Goal: Task Accomplishment & Management: Manage account settings

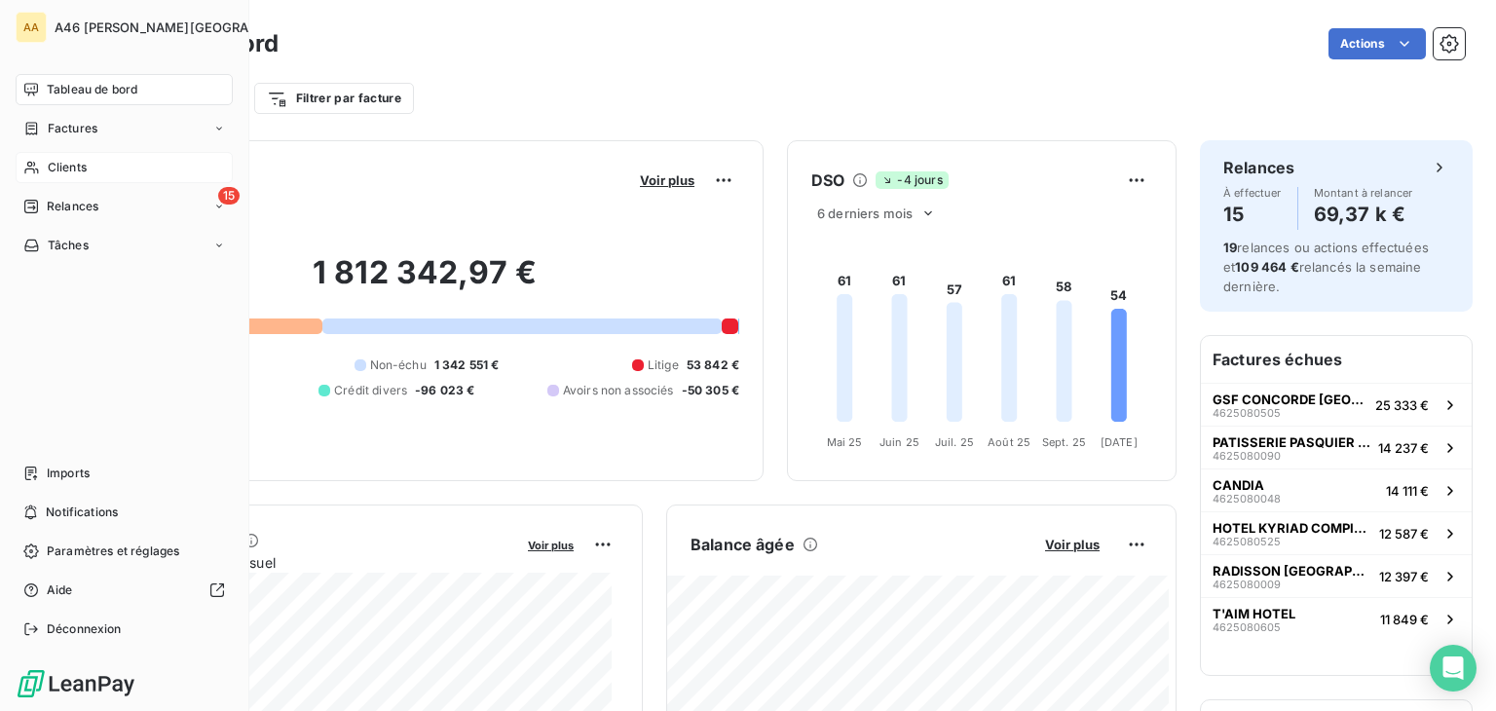
click at [66, 162] on span "Clients" at bounding box center [67, 168] width 39 height 18
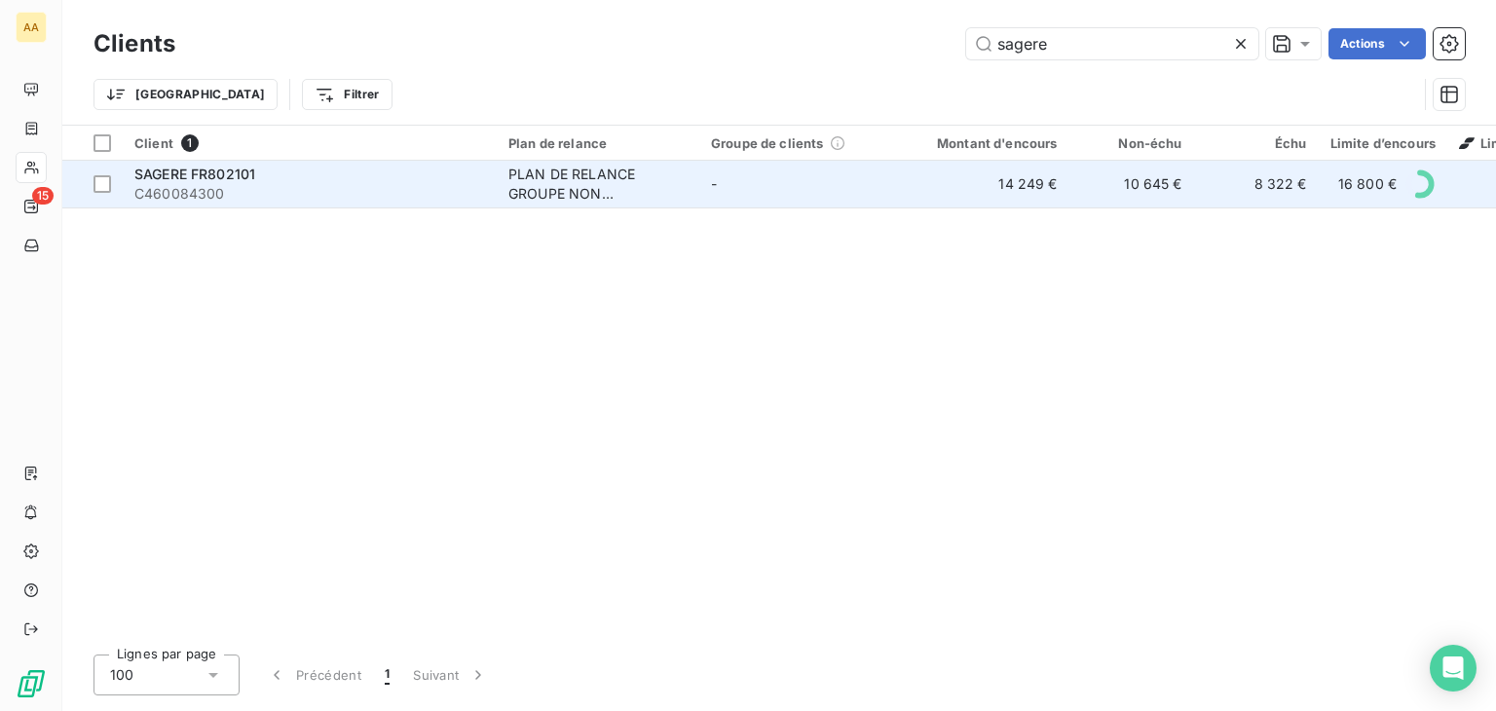
type input "sagere"
click at [556, 191] on div "PLAN DE RELANCE GROUPE NON AUTOMATIQUE" at bounding box center [597, 184] width 179 height 39
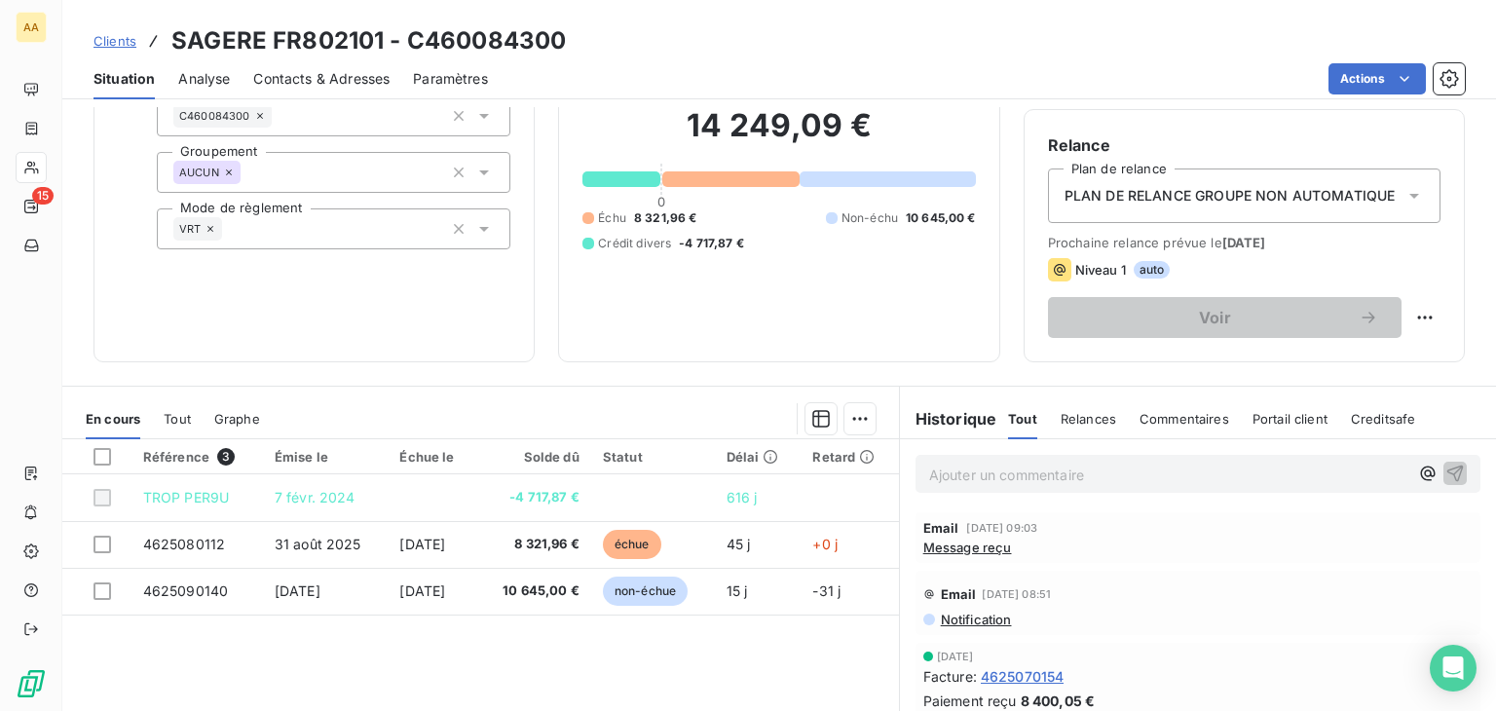
scroll to position [308, 0]
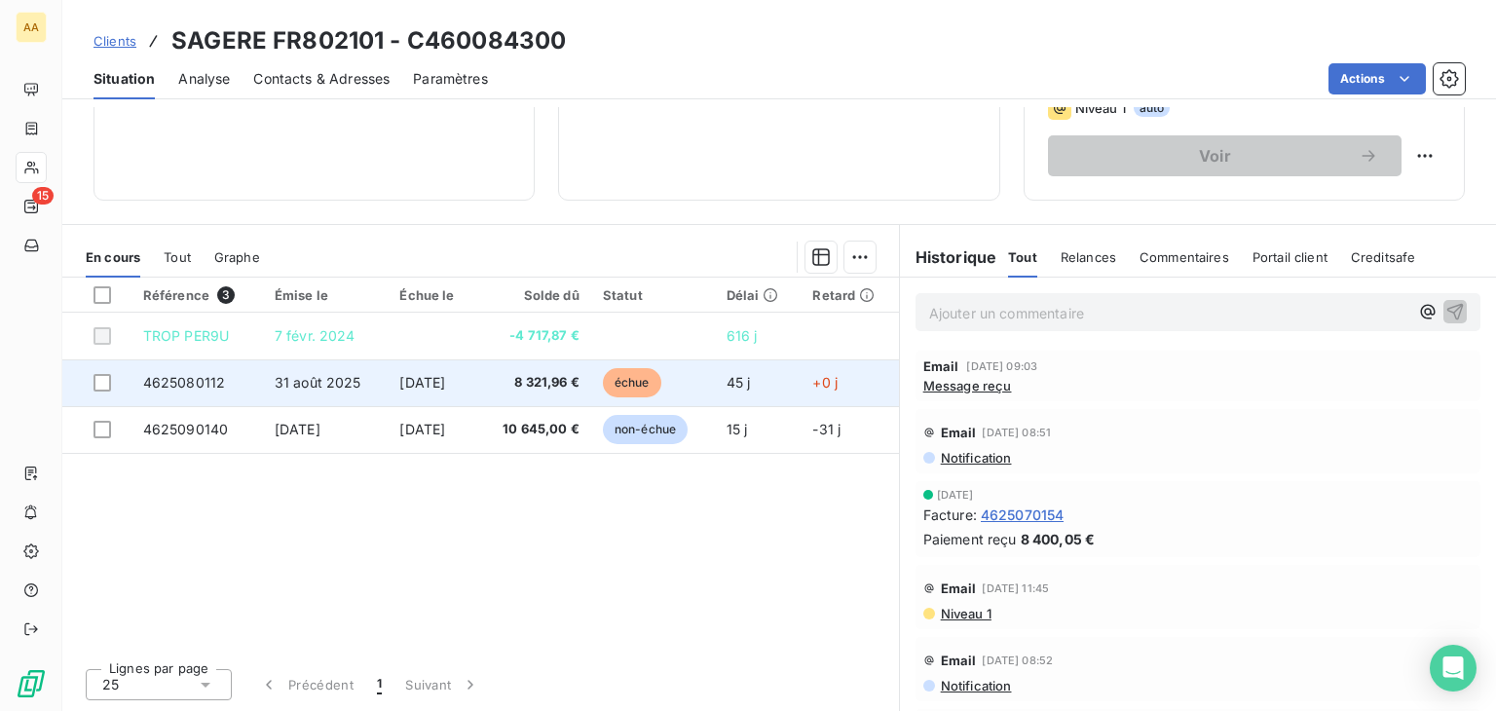
click at [654, 386] on span "échue" at bounding box center [632, 382] width 58 height 29
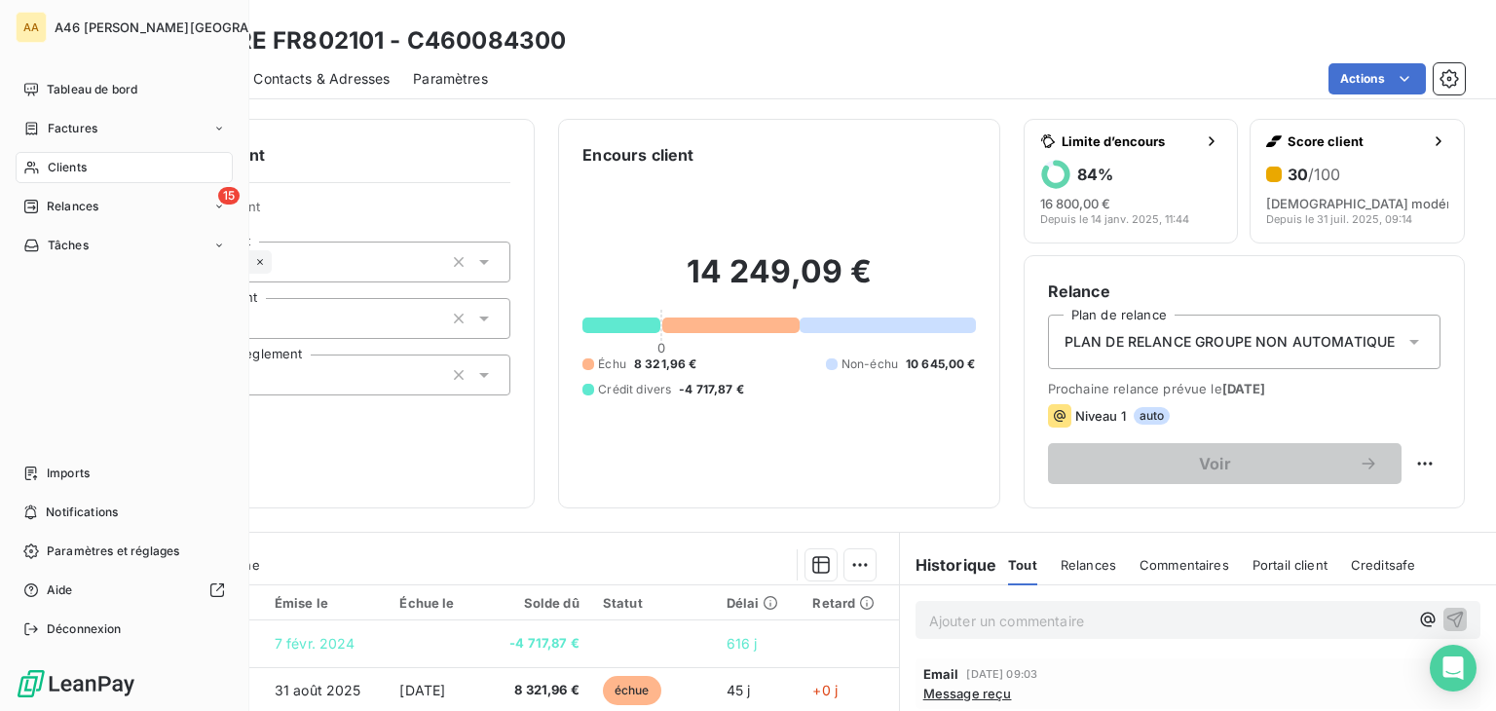
click at [70, 169] on span "Clients" at bounding box center [67, 168] width 39 height 18
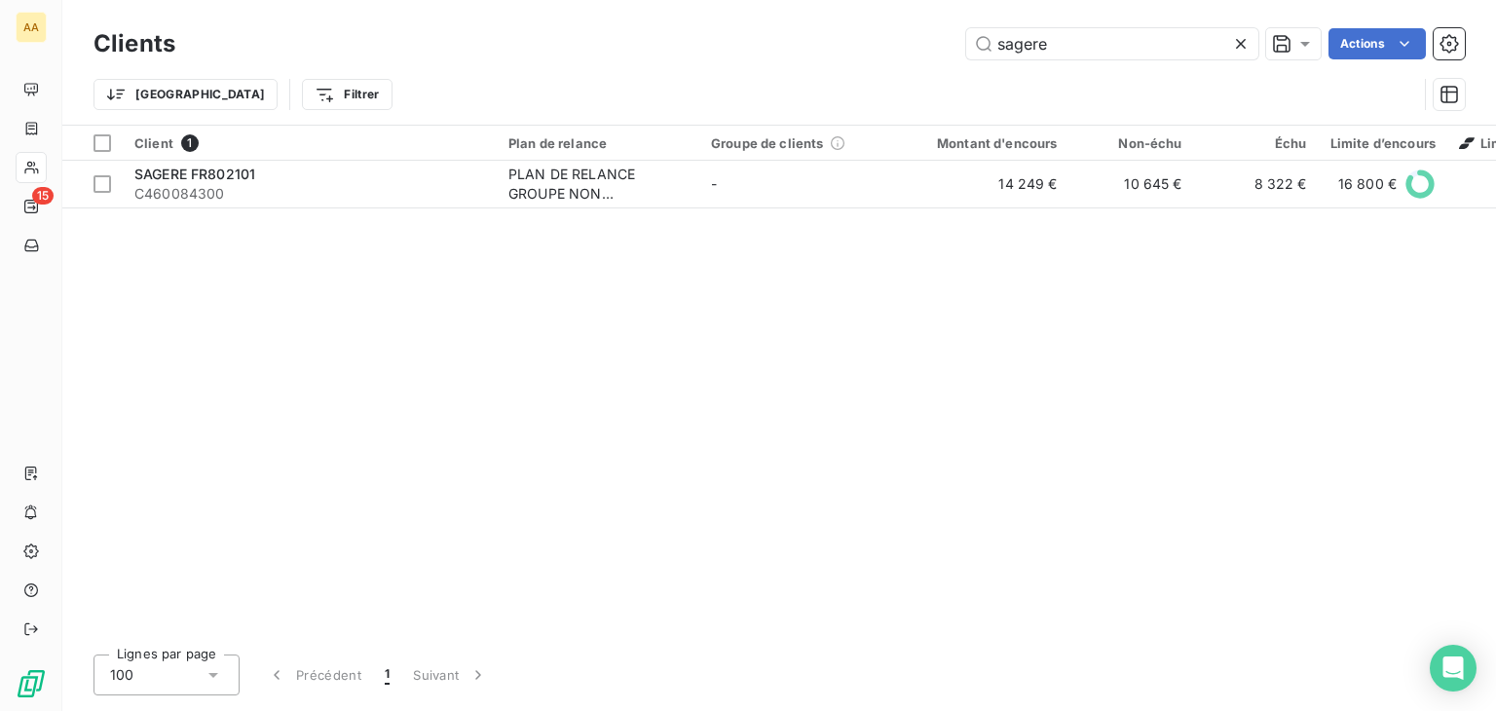
drag, startPoint x: 1058, startPoint y: 36, endPoint x: 983, endPoint y: 60, distance: 78.9
click at [967, 46] on input "sagere" at bounding box center [1112, 43] width 292 height 31
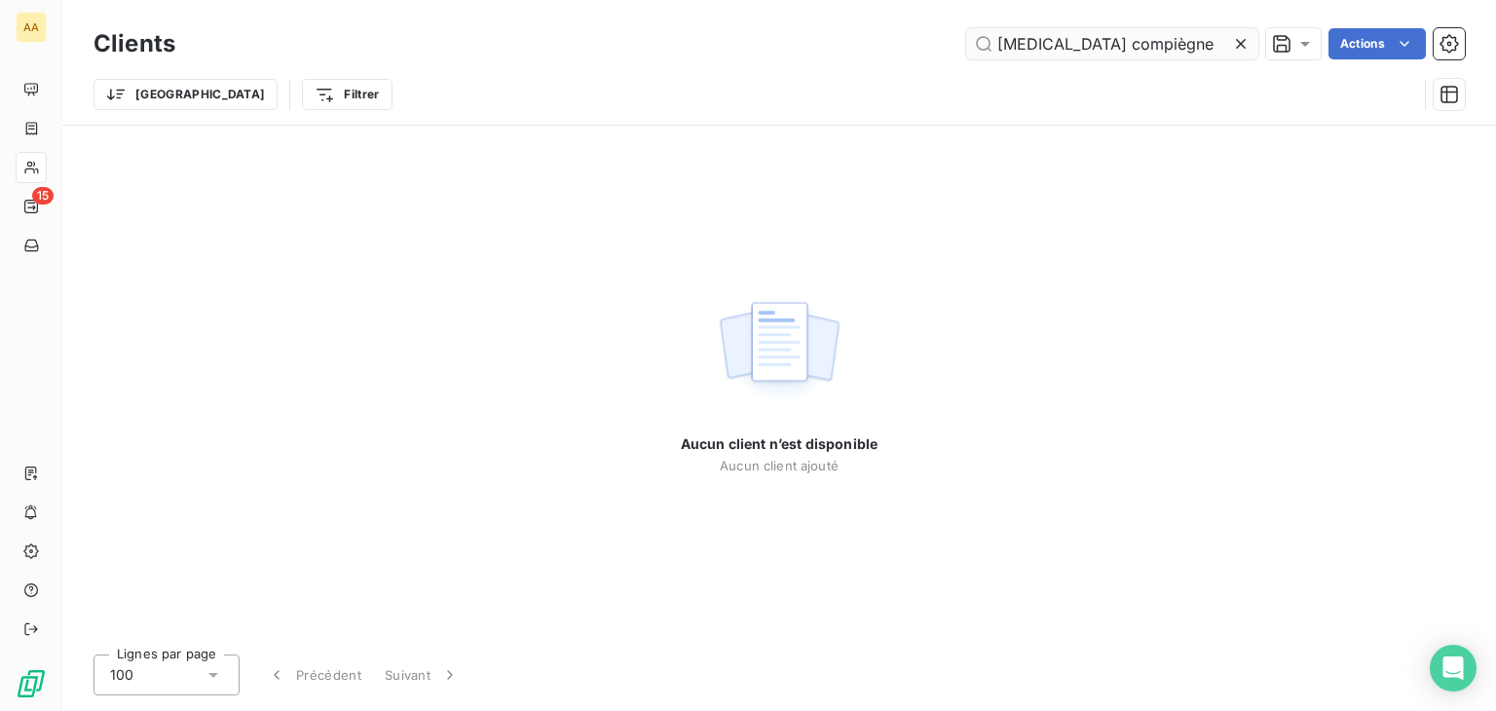
click at [1077, 46] on input "[MEDICAL_DATA] compiègne" at bounding box center [1112, 43] width 292 height 31
click at [1146, 45] on input "[MEDICAL_DATA] compiegne" at bounding box center [1112, 43] width 292 height 31
drag, startPoint x: 1114, startPoint y: 40, endPoint x: 962, endPoint y: 55, distance: 152.7
click at [952, 56] on div "[MEDICAL_DATA] compiegne Actions" at bounding box center [832, 43] width 1266 height 31
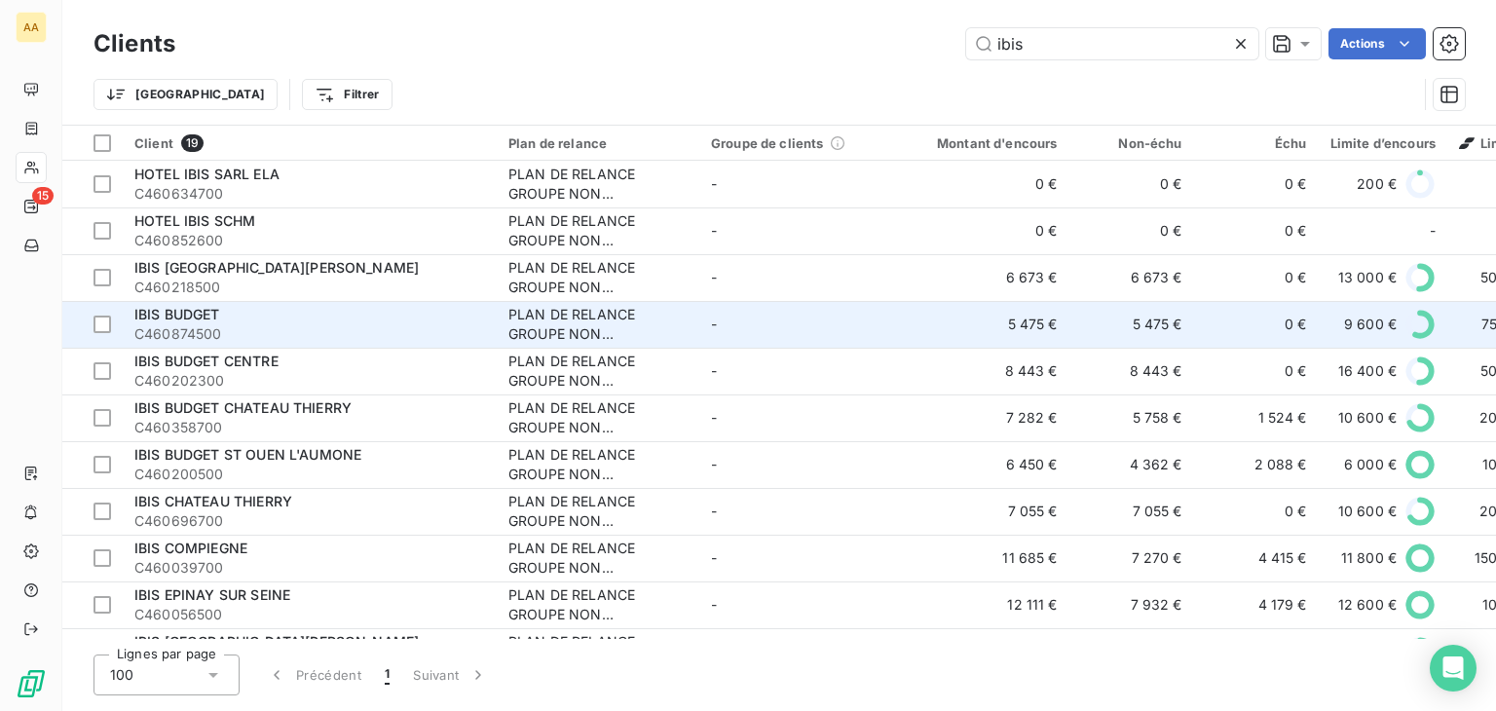
type input "ibis"
click at [421, 330] on span "C460874500" at bounding box center [309, 333] width 351 height 19
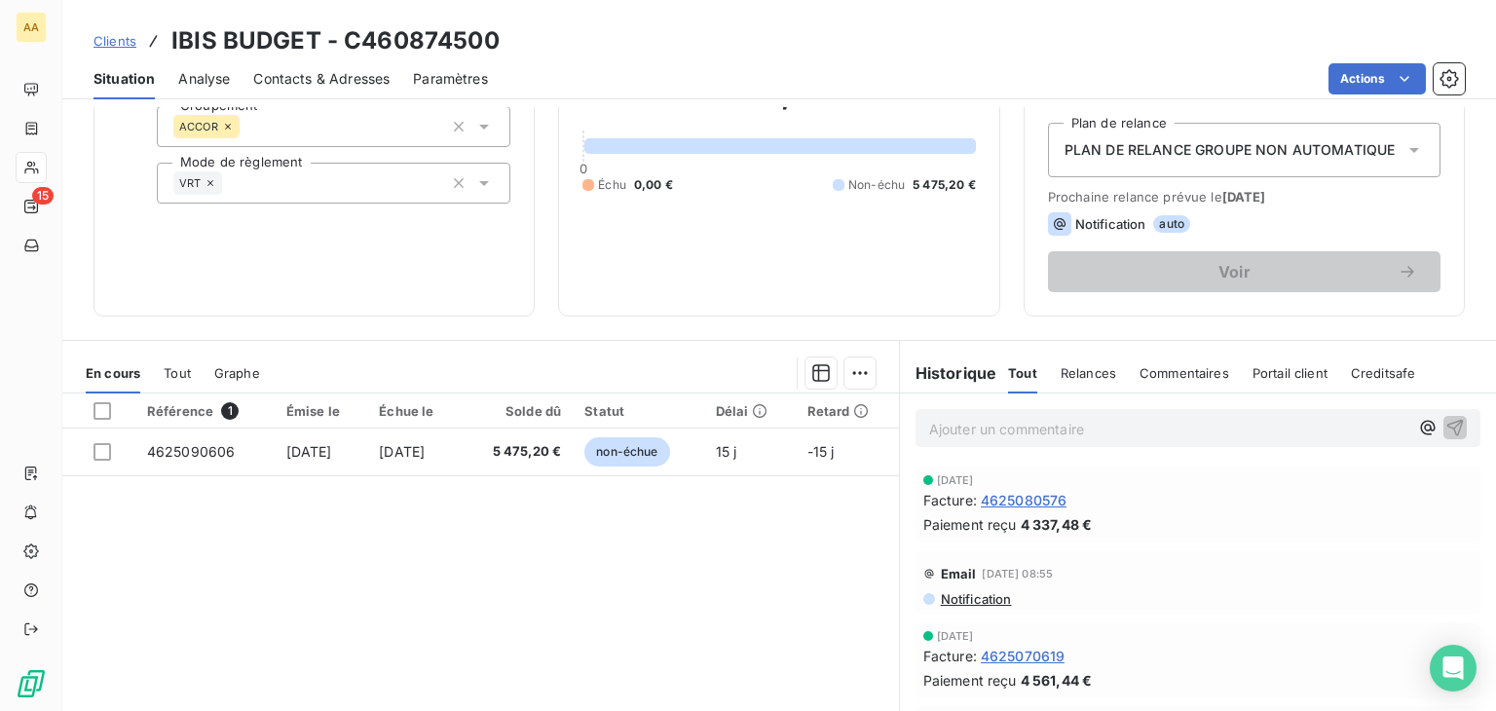
scroll to position [308, 0]
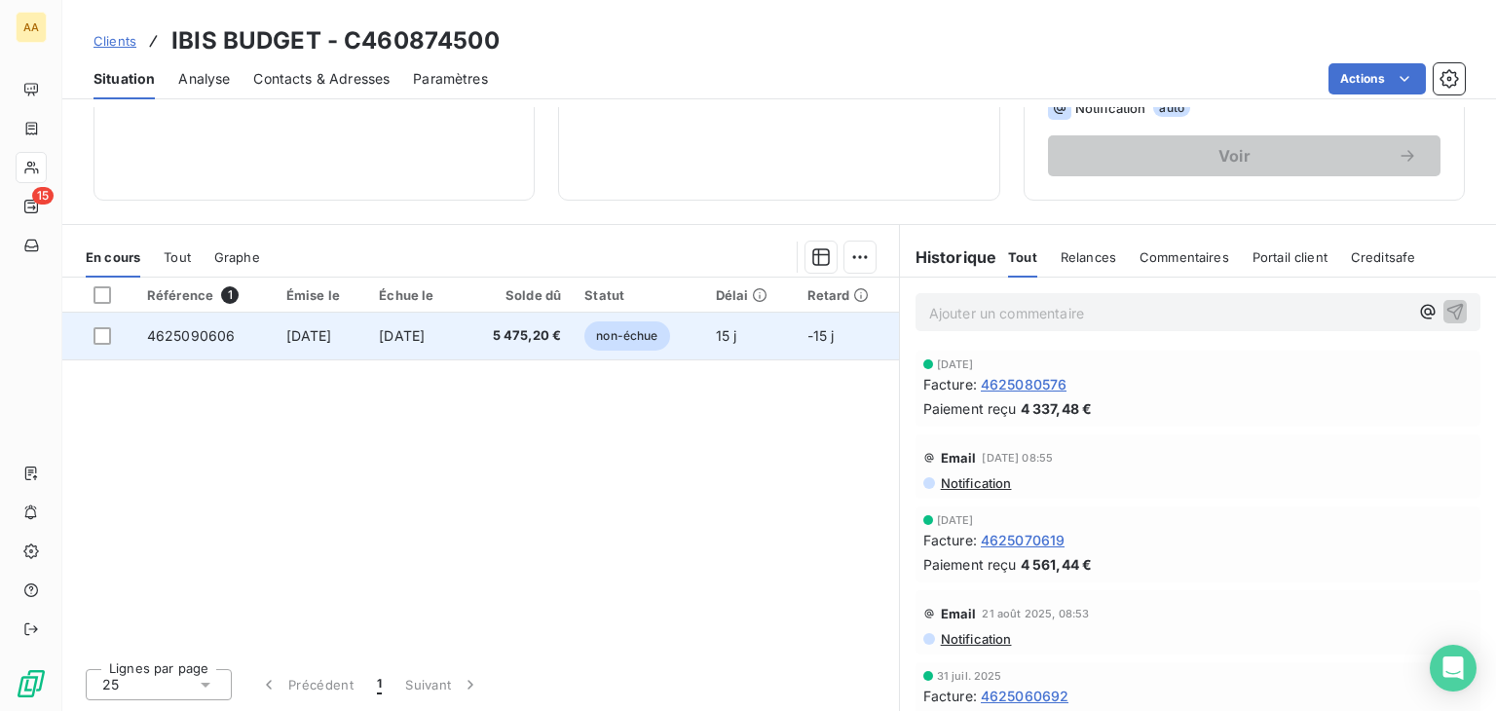
click at [659, 340] on span "non-échue" at bounding box center [626, 335] width 85 height 29
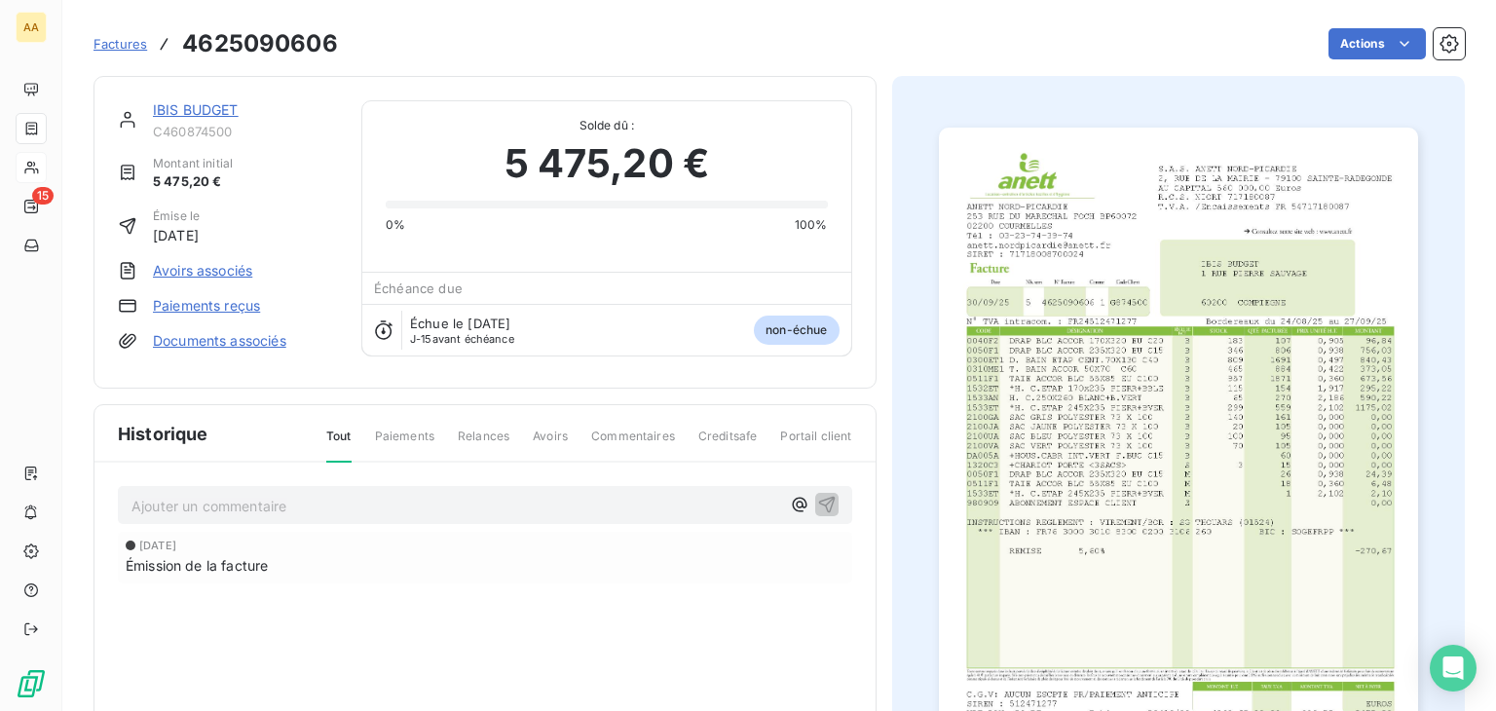
click at [1120, 398] on img "button" at bounding box center [1178, 467] width 479 height 678
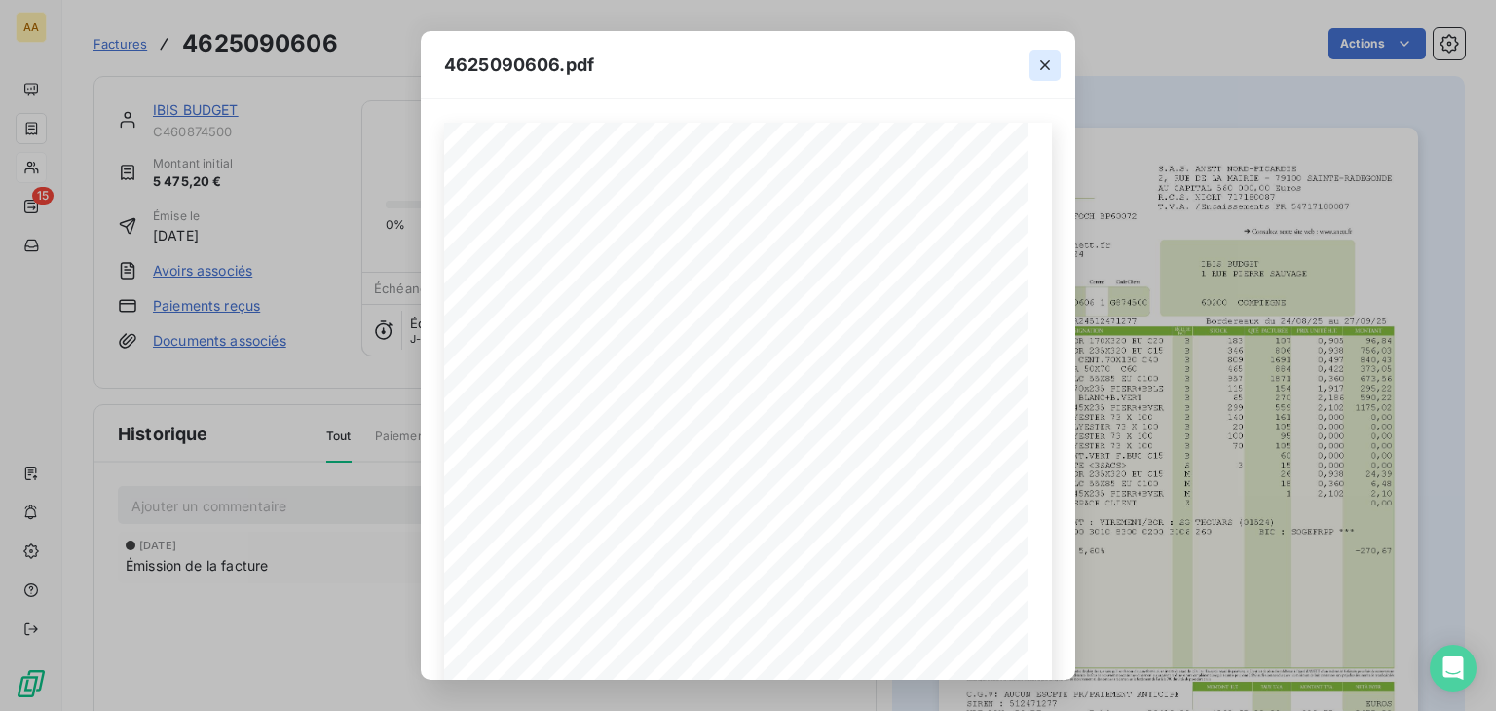
click at [1041, 66] on icon "button" at bounding box center [1044, 65] width 19 height 19
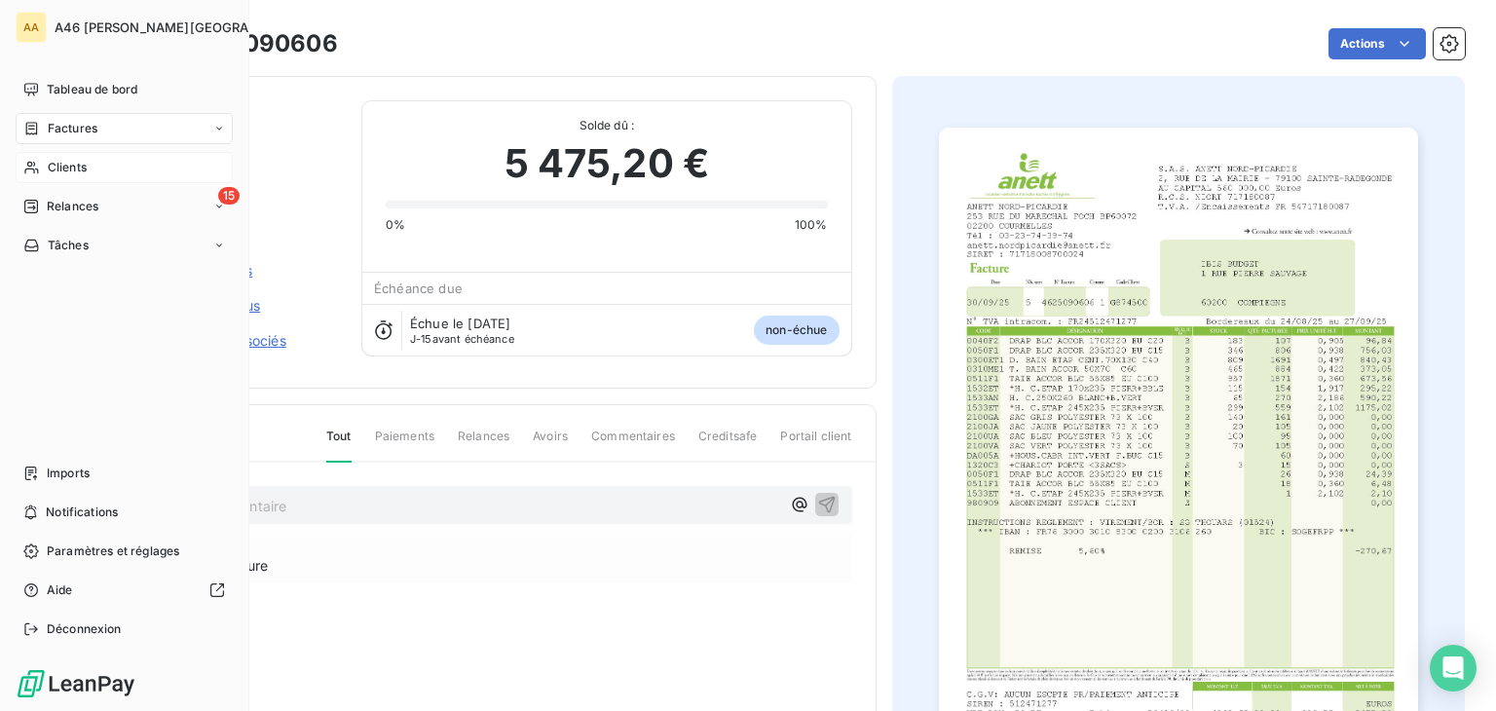
click at [63, 167] on span "Clients" at bounding box center [67, 168] width 39 height 18
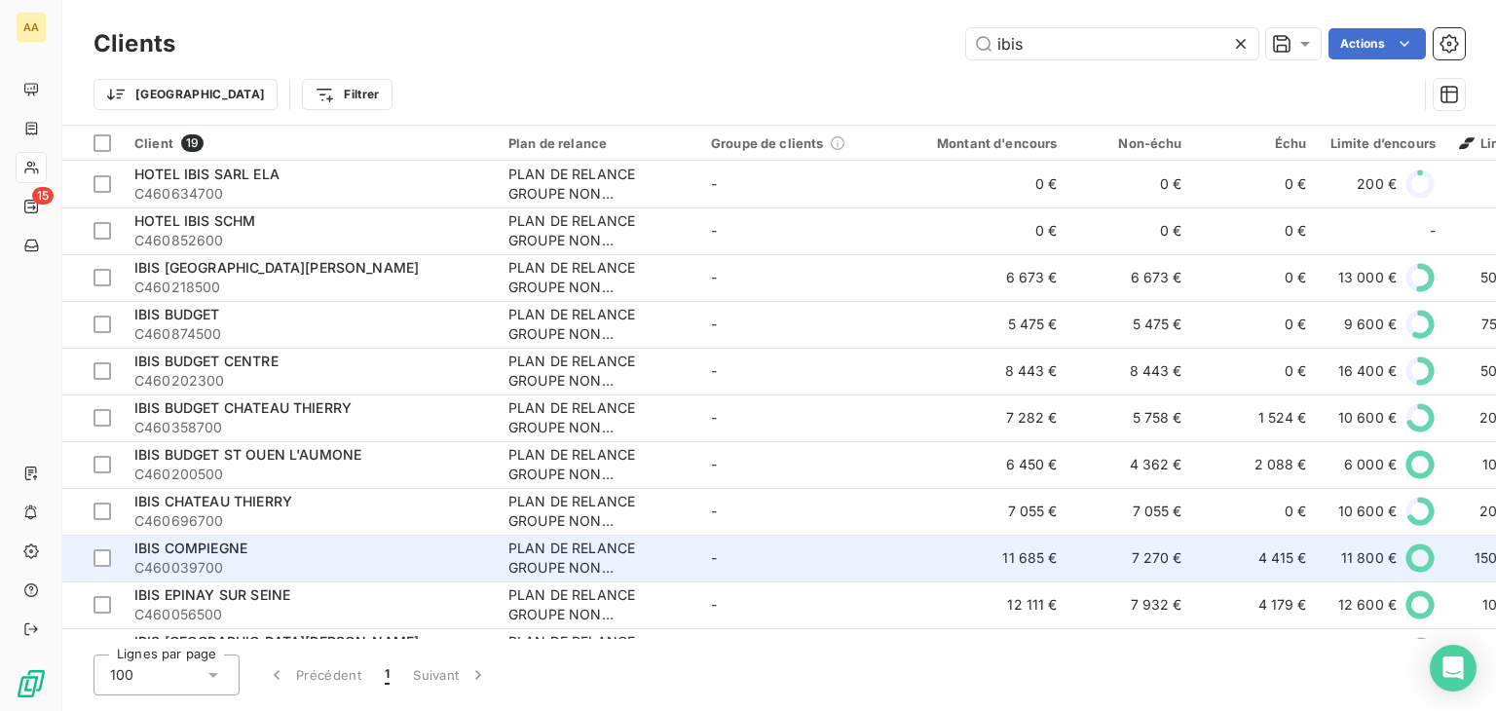
click at [266, 544] on div "IBIS COMPIEGNE" at bounding box center [309, 548] width 351 height 19
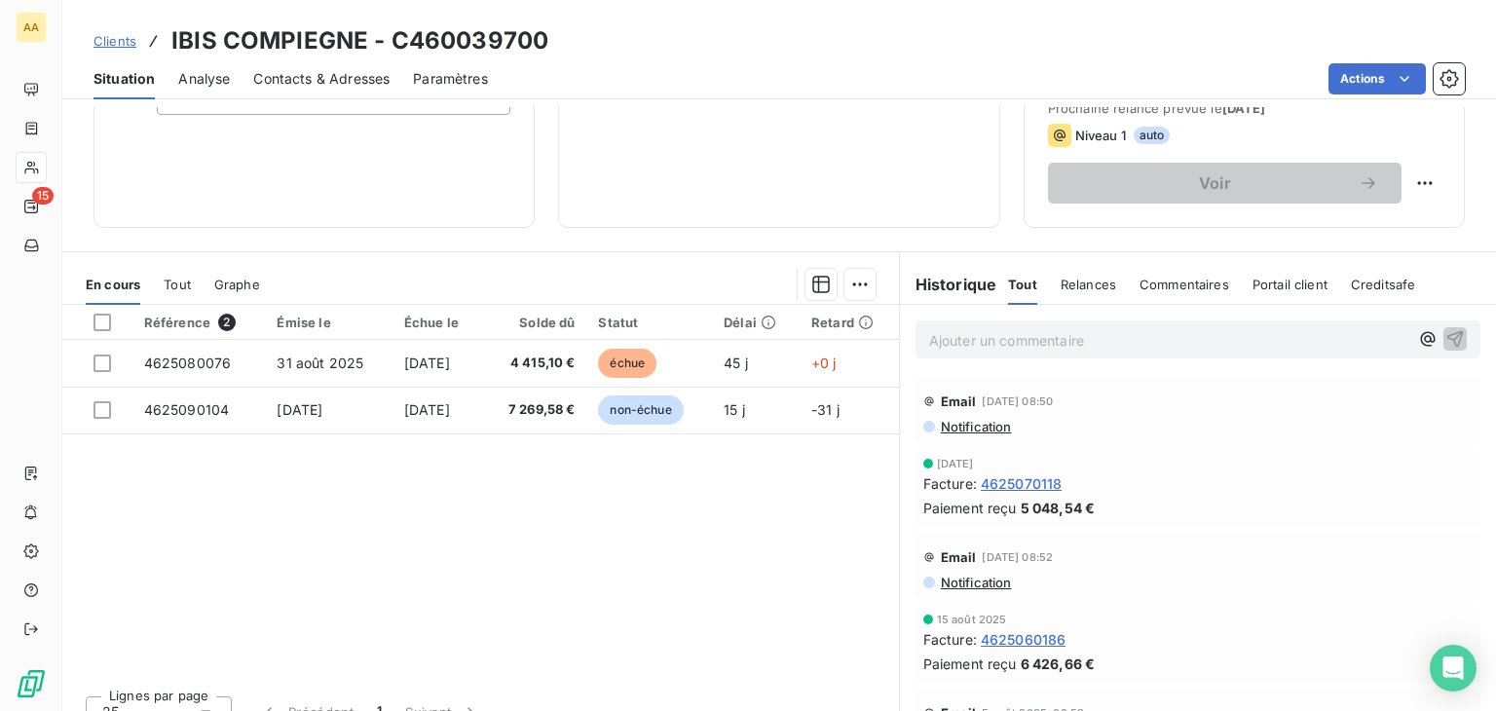
scroll to position [292, 0]
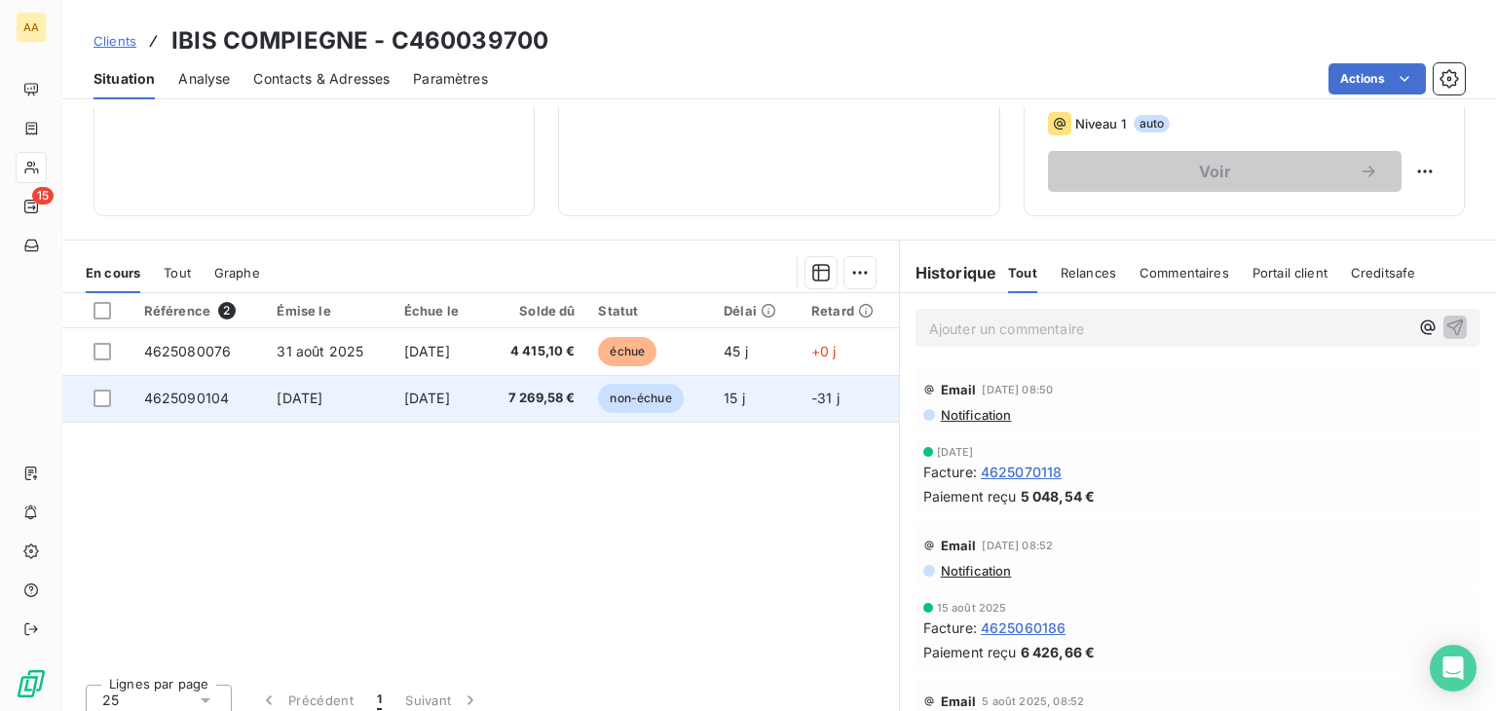
click at [659, 395] on span "non-échue" at bounding box center [640, 398] width 85 height 29
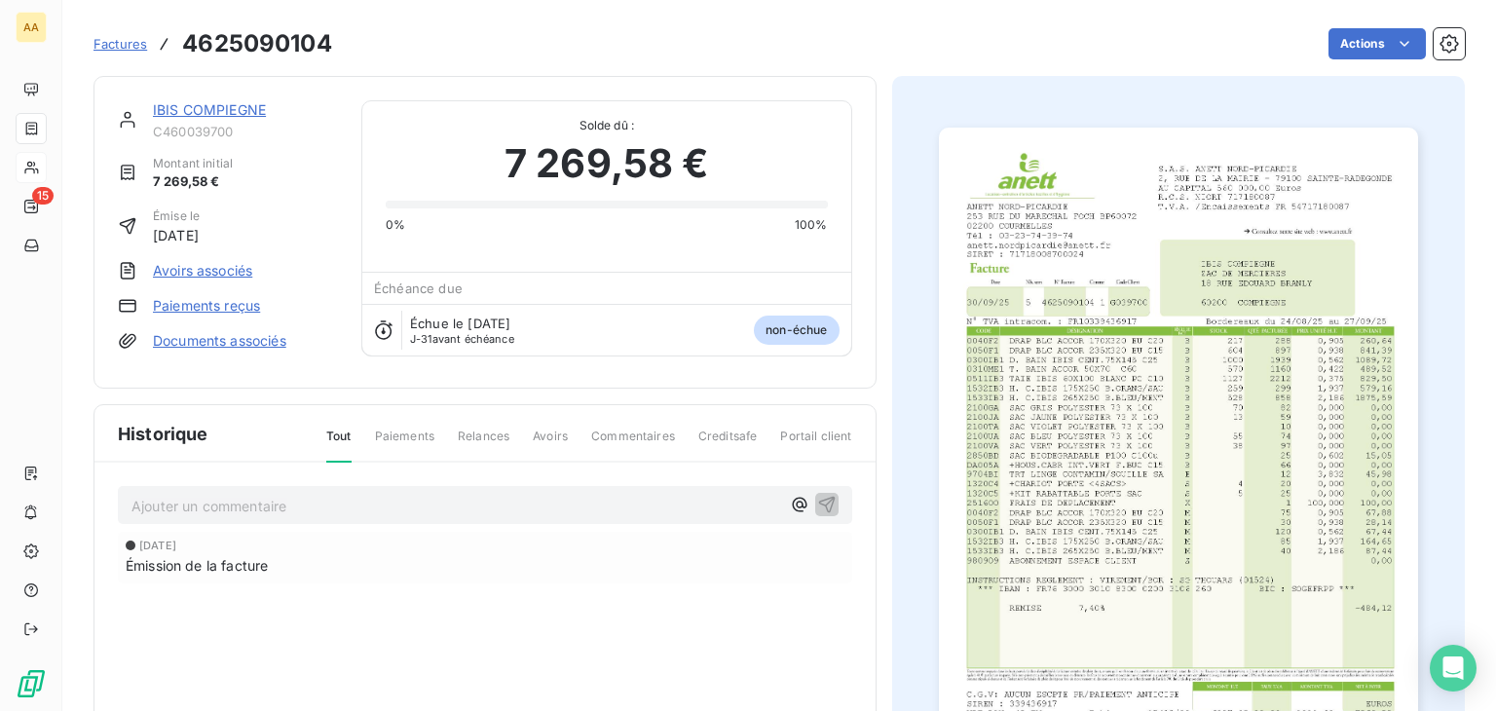
click at [1020, 401] on img "button" at bounding box center [1178, 467] width 479 height 678
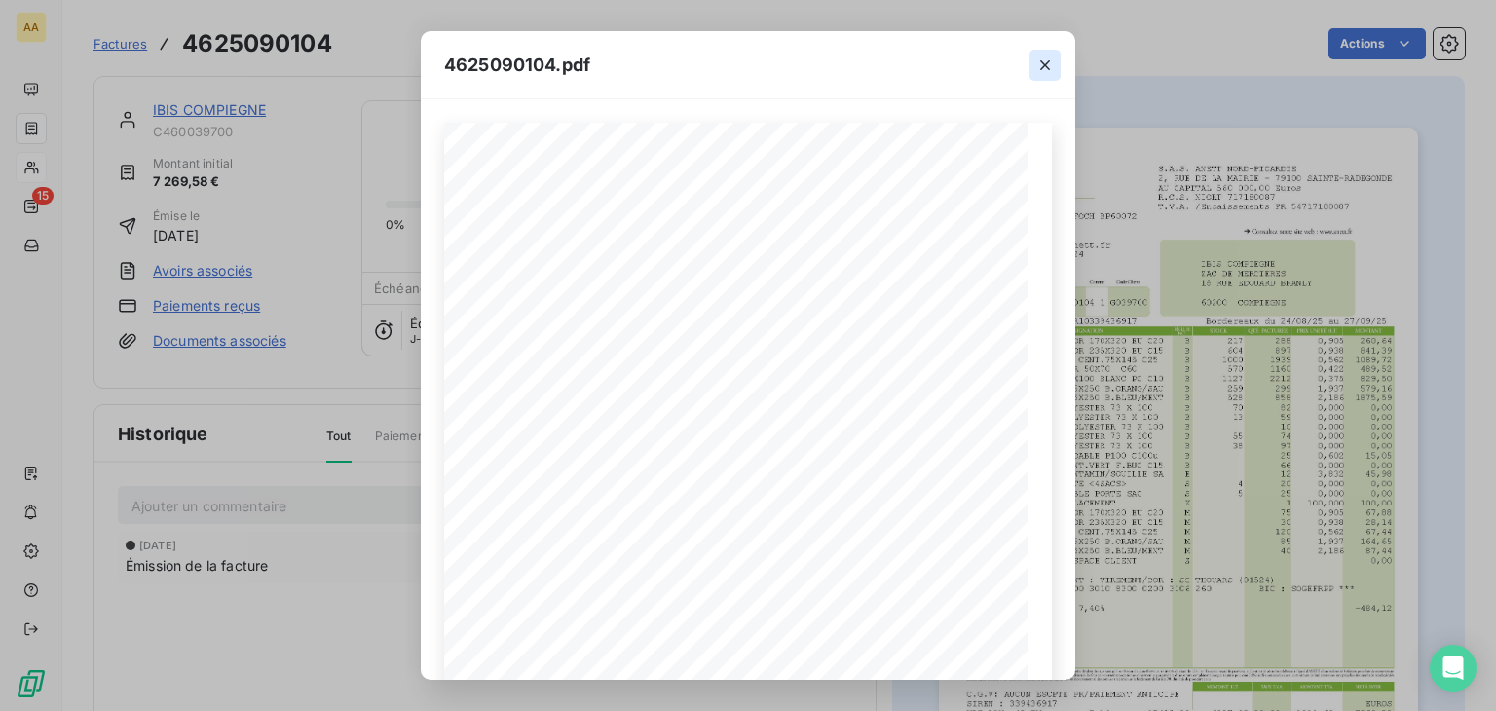
click at [1047, 64] on icon "button" at bounding box center [1044, 65] width 19 height 19
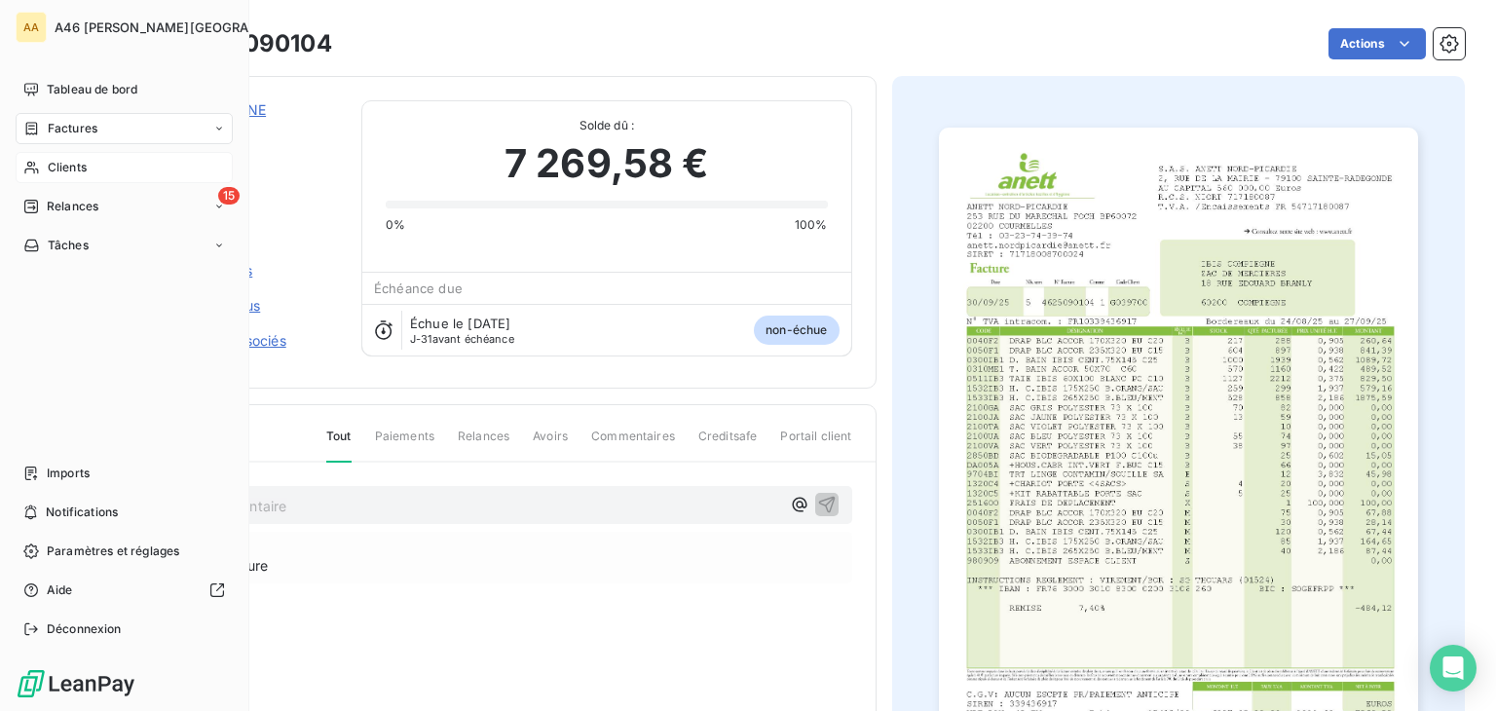
click at [61, 169] on span "Clients" at bounding box center [67, 168] width 39 height 18
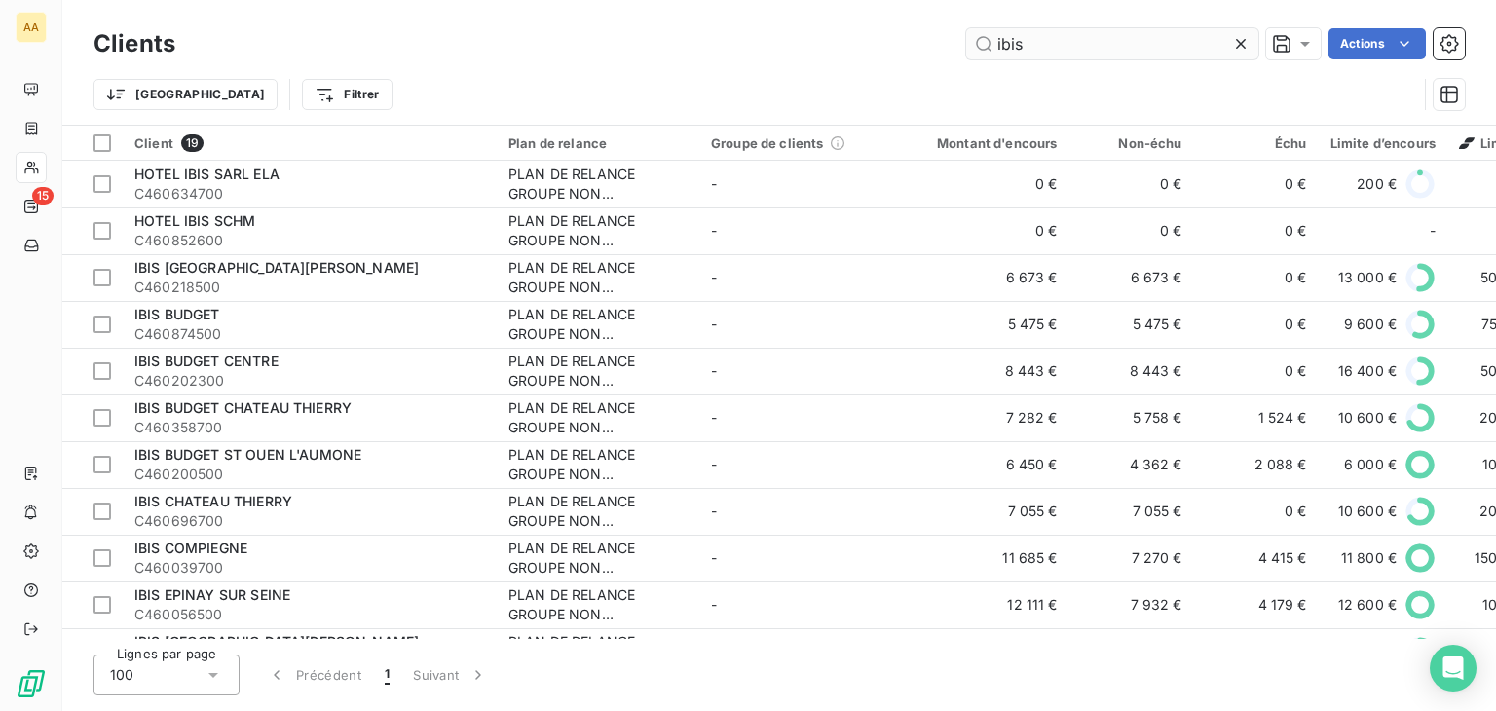
drag, startPoint x: 1027, startPoint y: 43, endPoint x: 968, endPoint y: 52, distance: 59.1
click at [966, 49] on input "ibis" at bounding box center [1112, 43] width 292 height 31
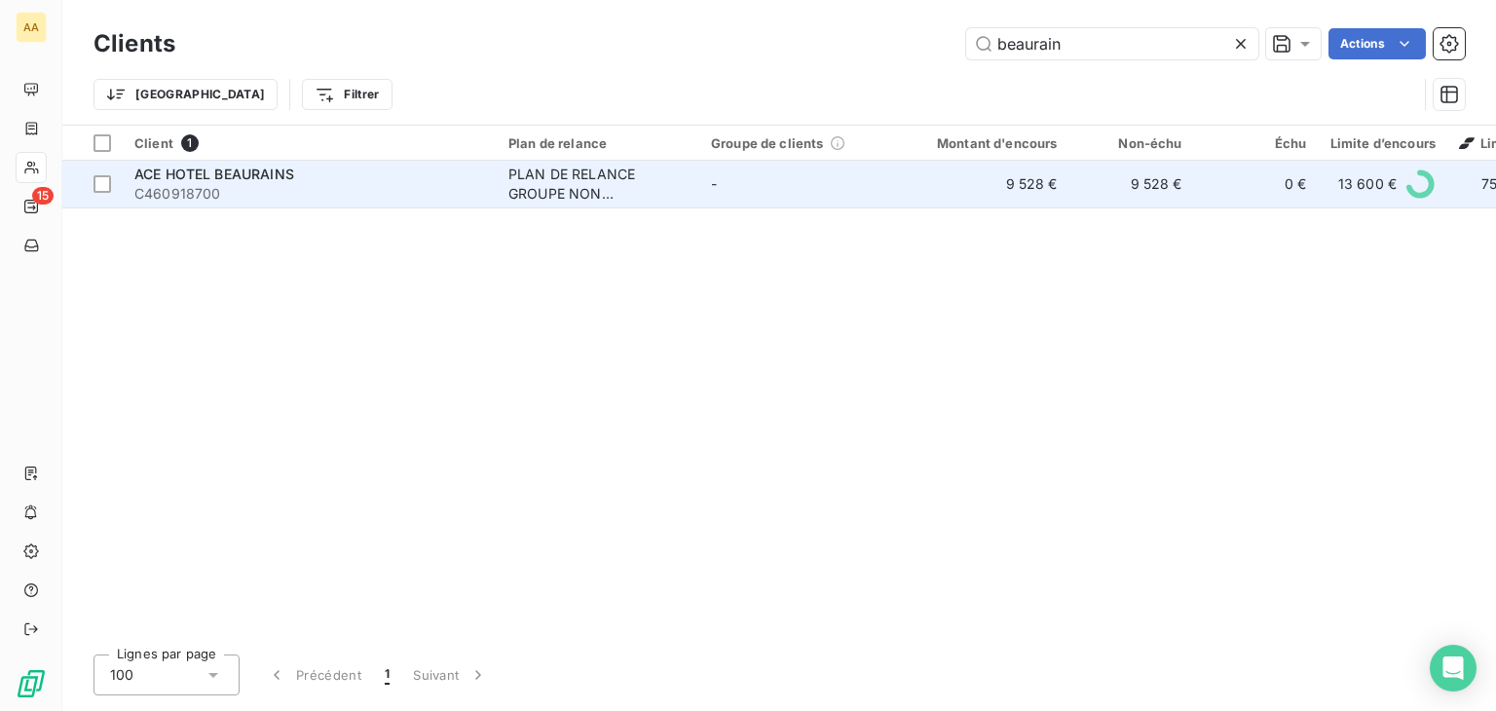
type input "beaurain"
click at [613, 181] on div "PLAN DE RELANCE GROUPE NON AUTOMATIQUE" at bounding box center [597, 184] width 179 height 39
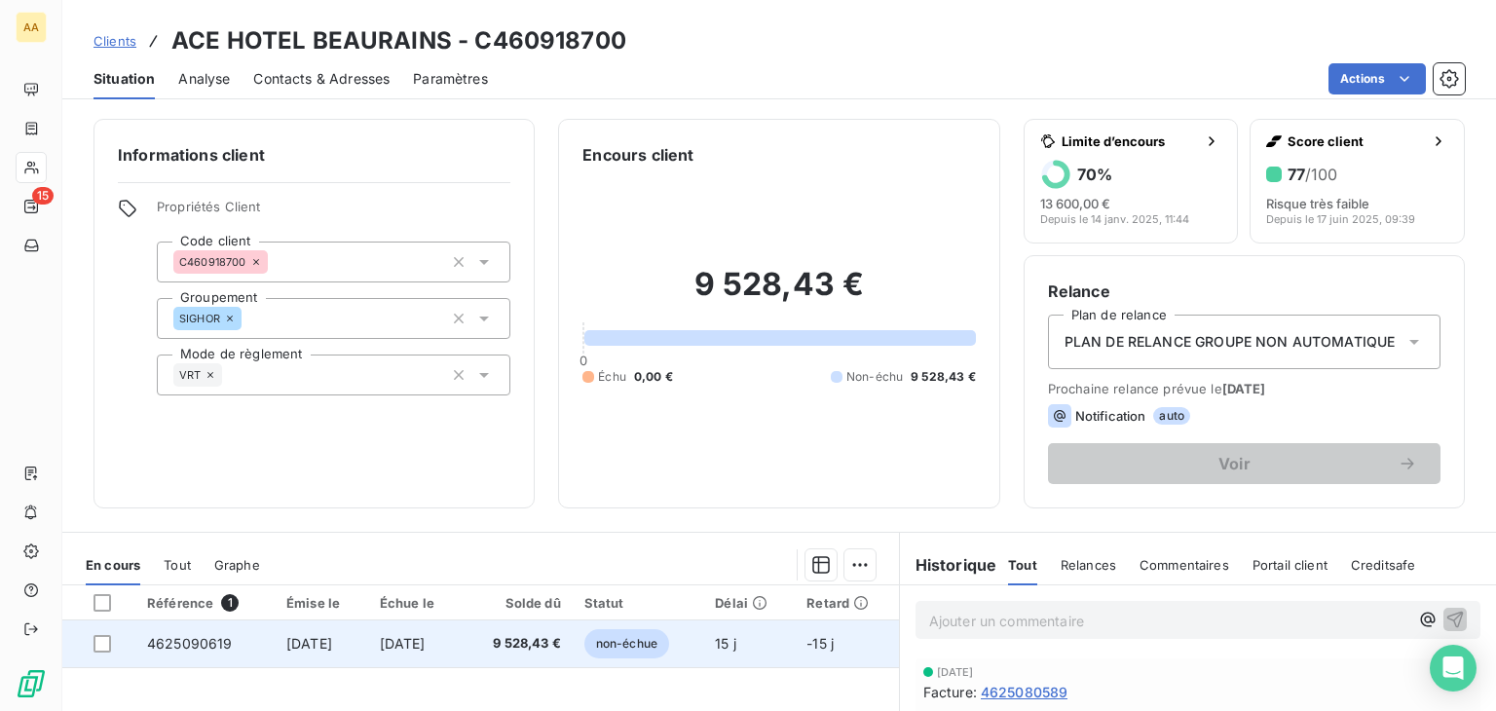
click at [666, 634] on span "non-échue" at bounding box center [626, 643] width 85 height 29
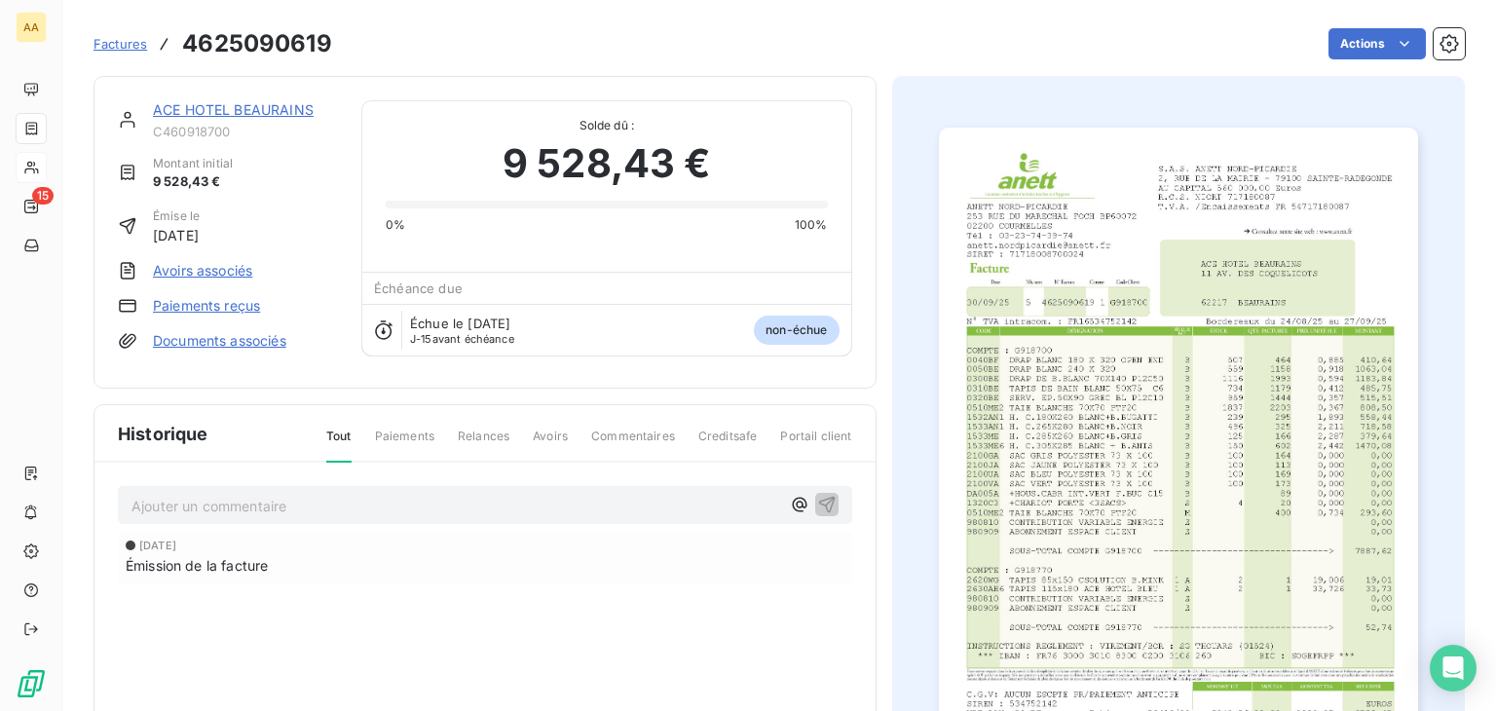
click at [1031, 512] on img "button" at bounding box center [1178, 467] width 479 height 678
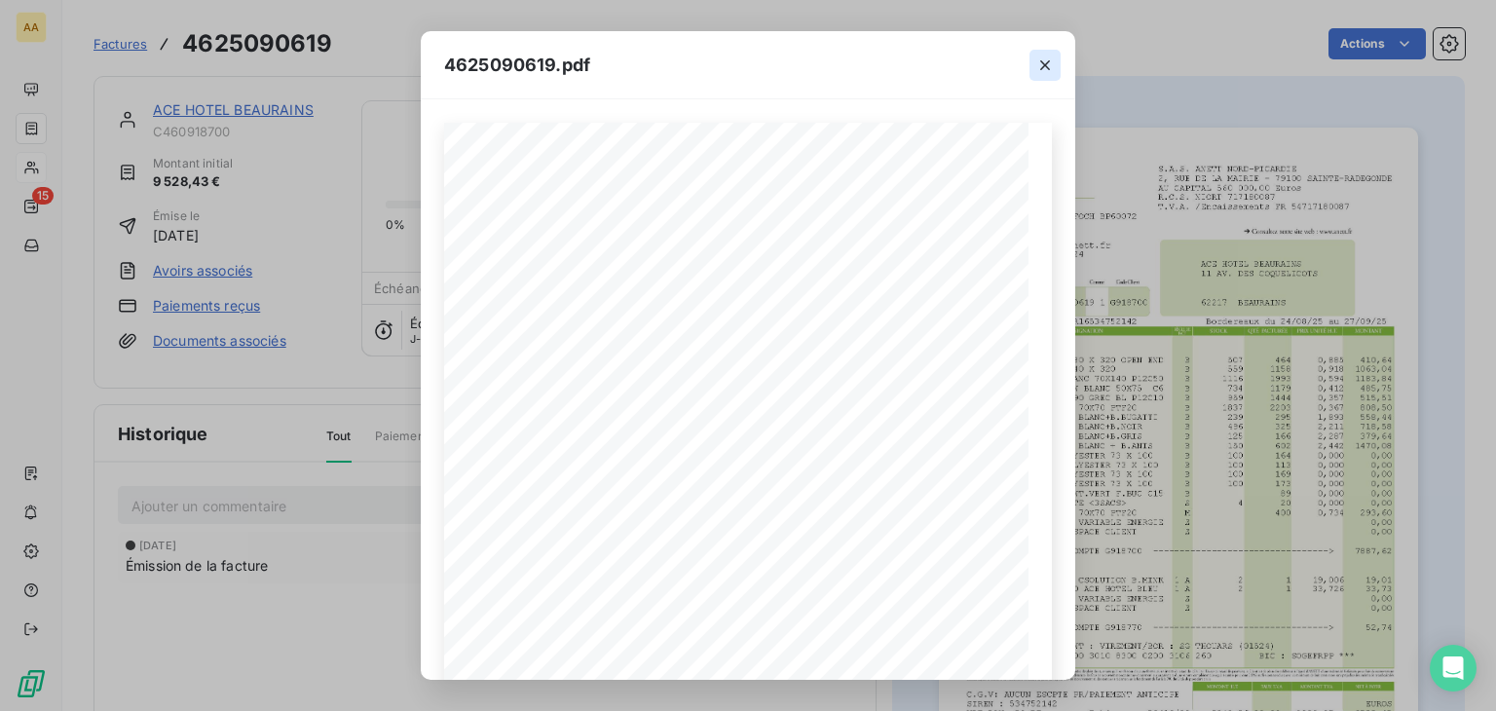
click at [1046, 68] on icon "button" at bounding box center [1044, 65] width 19 height 19
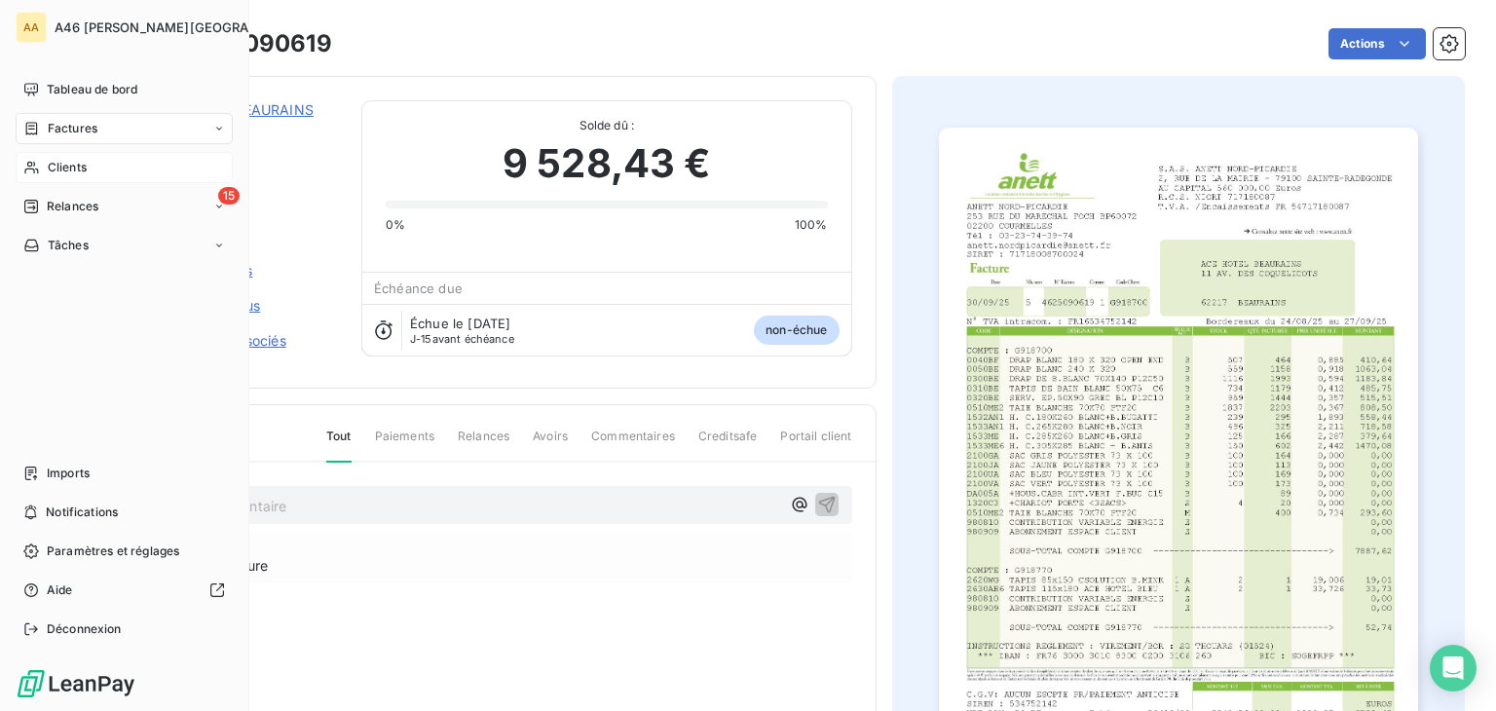
click at [73, 164] on span "Clients" at bounding box center [67, 168] width 39 height 18
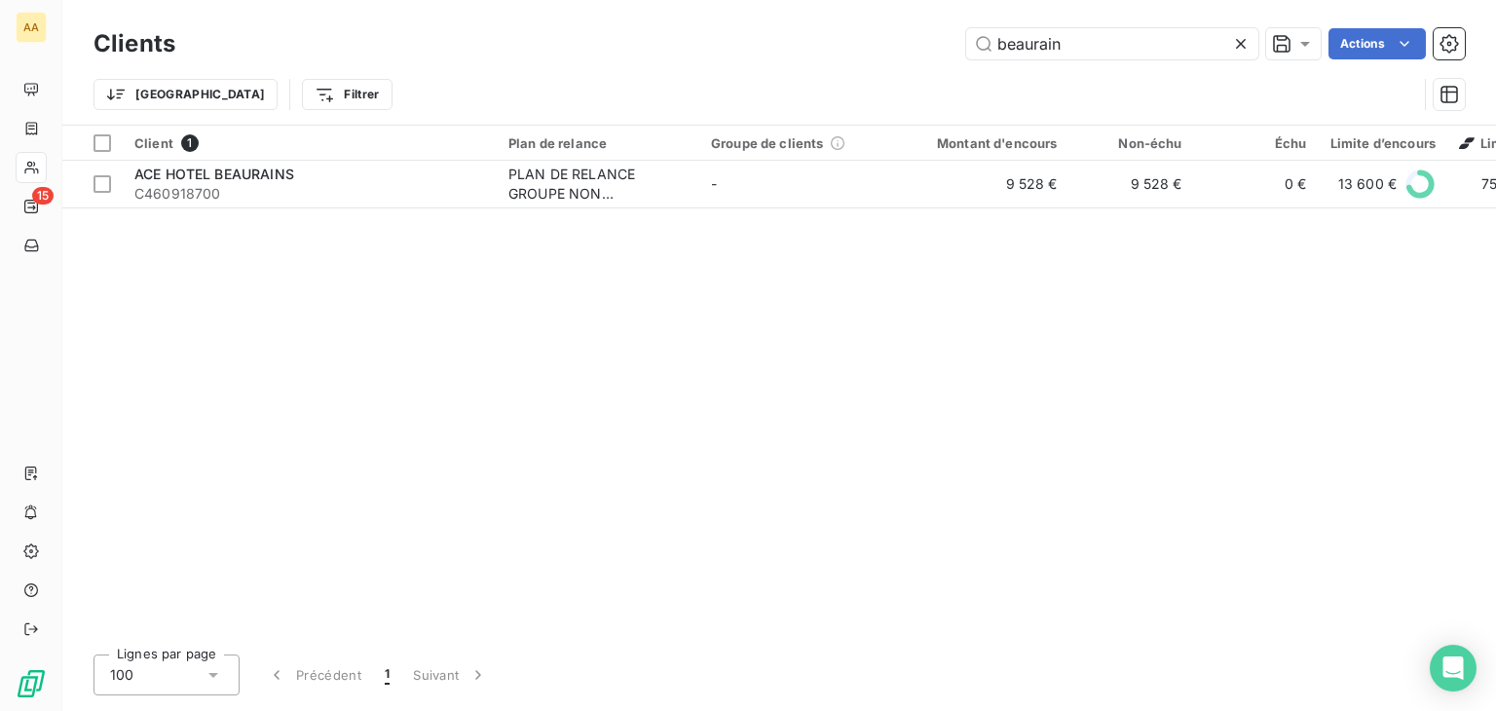
drag, startPoint x: 1067, startPoint y: 38, endPoint x: 946, endPoint y: 66, distance: 124.1
click at [936, 59] on div "Clients beaurain Actions" at bounding box center [780, 43] width 1372 height 41
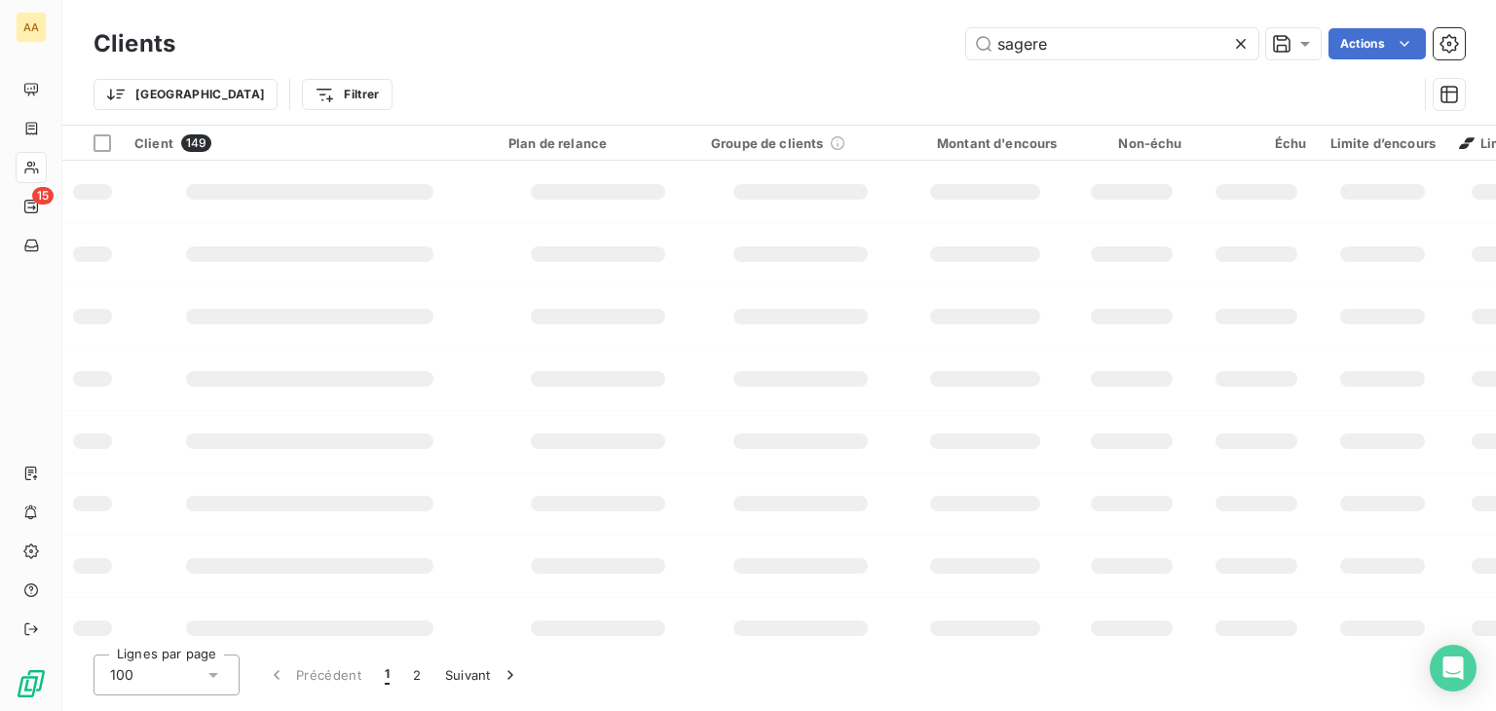
type input "sagere"
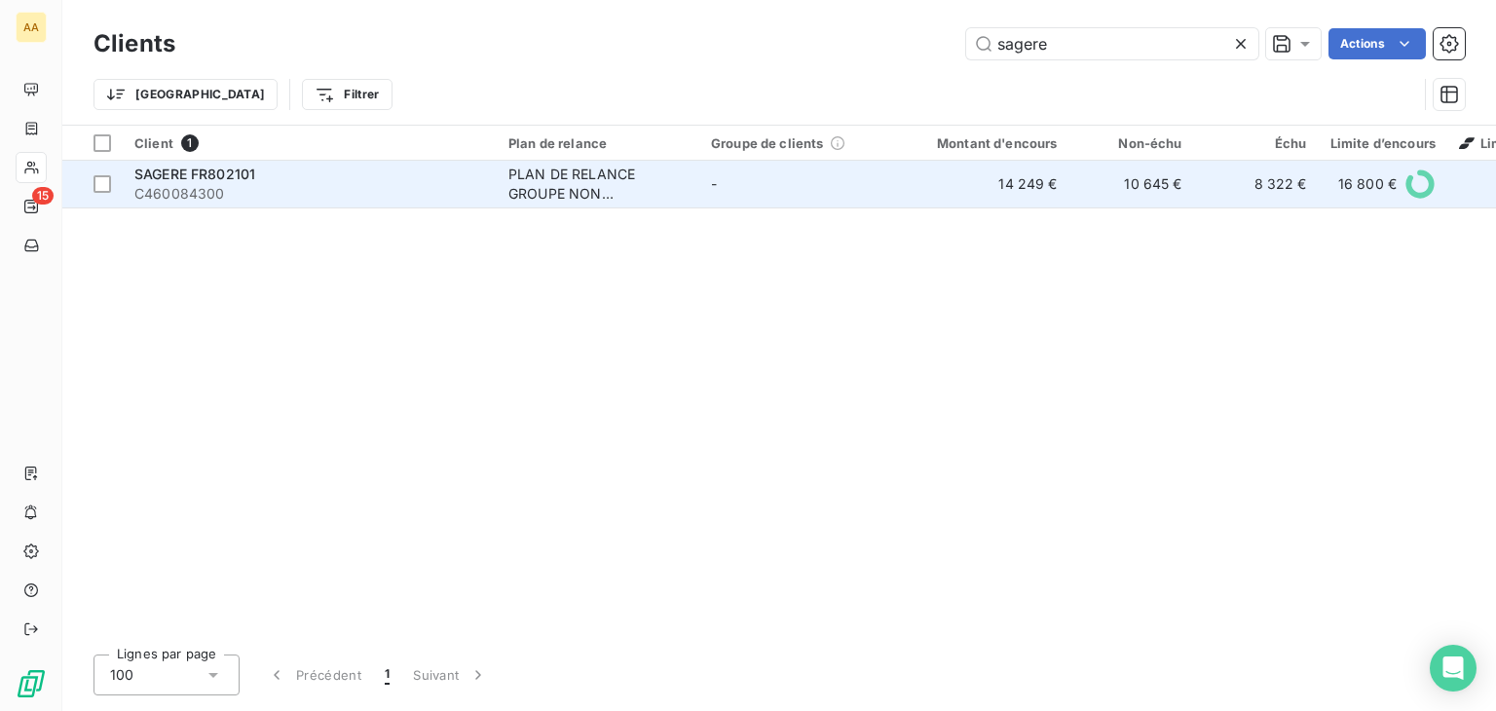
click at [625, 176] on div "PLAN DE RELANCE GROUPE NON AUTOMATIQUE" at bounding box center [597, 184] width 179 height 39
